Goal: Transaction & Acquisition: Download file/media

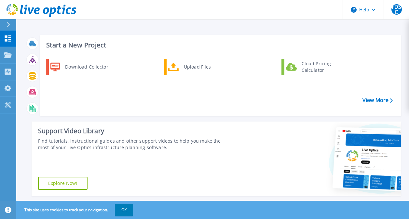
click at [9, 25] on icon at bounding box center [8, 24] width 3 height 5
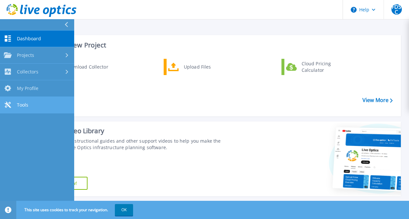
click at [34, 106] on link "Tools Tools" at bounding box center [37, 105] width 74 height 17
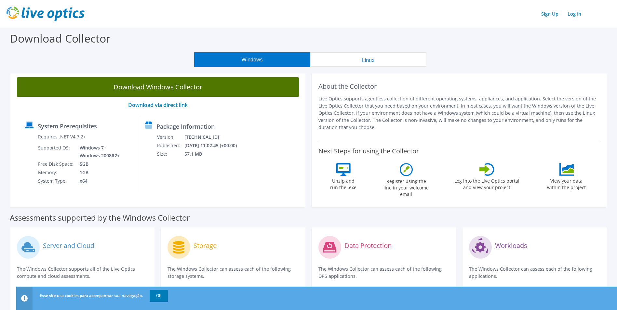
click at [223, 80] on link "Download Windows Collector" at bounding box center [158, 87] width 282 height 20
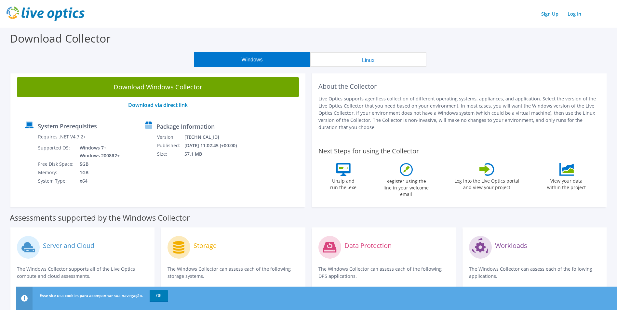
click at [381, 64] on button "Linux" at bounding box center [368, 59] width 116 height 15
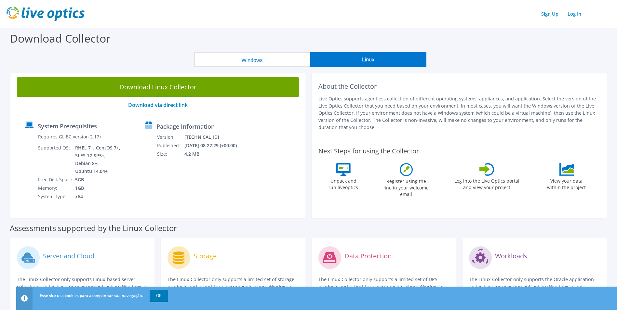
click at [381, 57] on button "Linux" at bounding box center [368, 59] width 116 height 15
click at [282, 64] on button "Windows" at bounding box center [252, 59] width 116 height 15
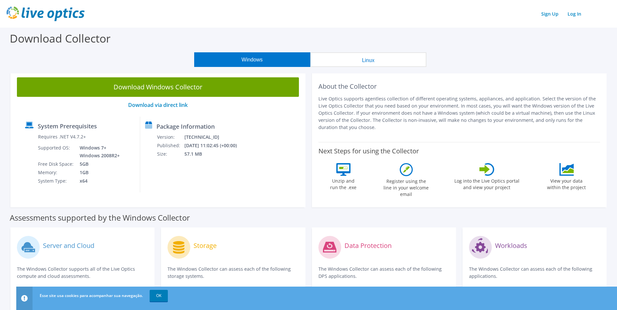
click at [402, 57] on button "Linux" at bounding box center [368, 59] width 116 height 15
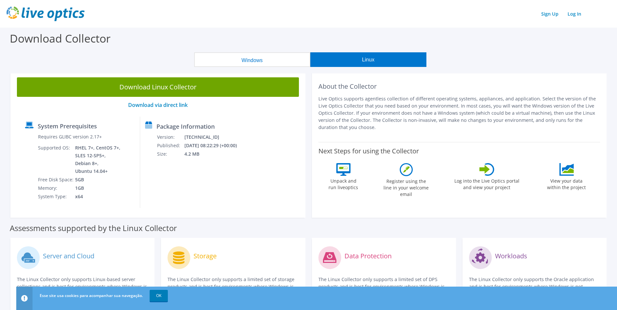
click at [295, 52] on button "Windows" at bounding box center [252, 59] width 116 height 15
